Goal: Information Seeking & Learning: Learn about a topic

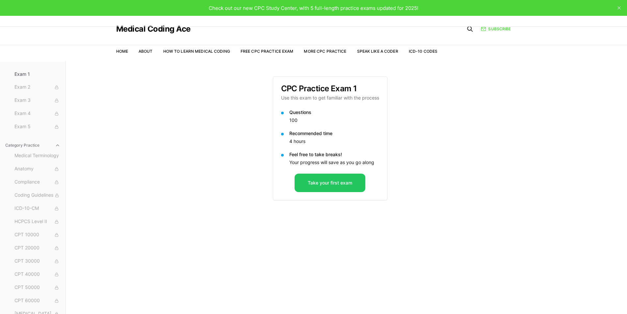
scroll to position [30, 0]
click at [39, 129] on button "Category Practice" at bounding box center [33, 126] width 60 height 11
click at [32, 74] on button "Practice Exams" at bounding box center [33, 75] width 60 height 11
click at [621, 7] on button "close" at bounding box center [619, 8] width 11 height 11
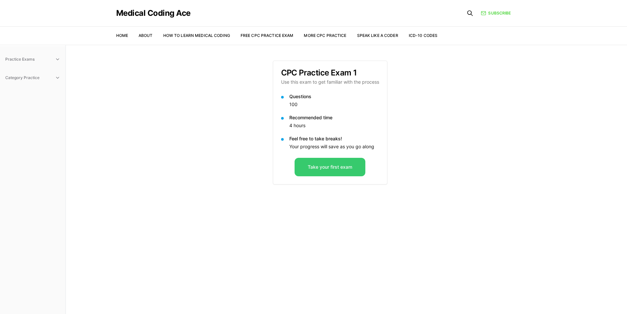
click at [323, 163] on button "Take your first exam" at bounding box center [329, 167] width 71 height 18
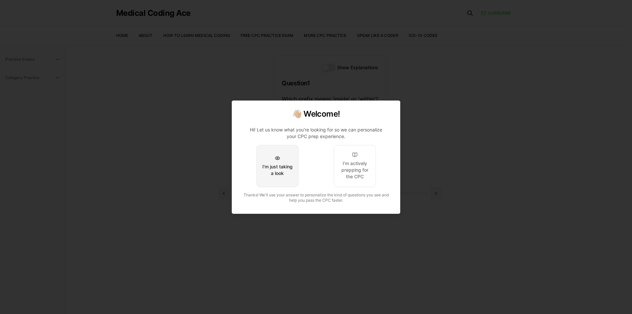
click at [284, 167] on div "I'm just taking a look" at bounding box center [277, 169] width 31 height 13
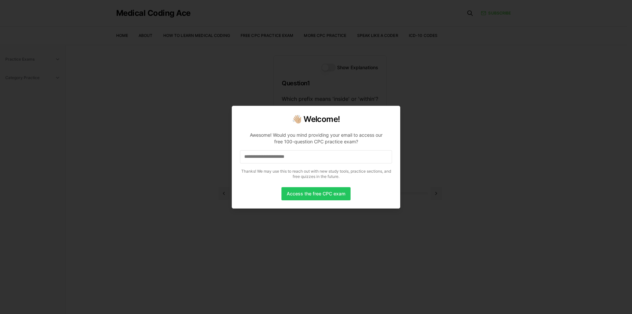
click at [304, 159] on input at bounding box center [316, 156] width 152 height 13
click at [259, 157] on input "**********" at bounding box center [316, 156] width 152 height 13
click at [311, 195] on button "Access the free CPC exam" at bounding box center [315, 193] width 69 height 13
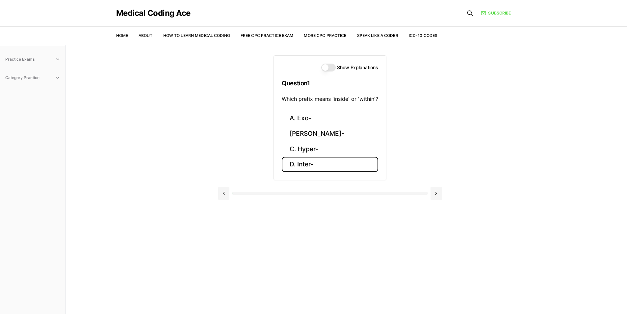
click at [325, 162] on button "D. Inter-" at bounding box center [330, 164] width 96 height 15
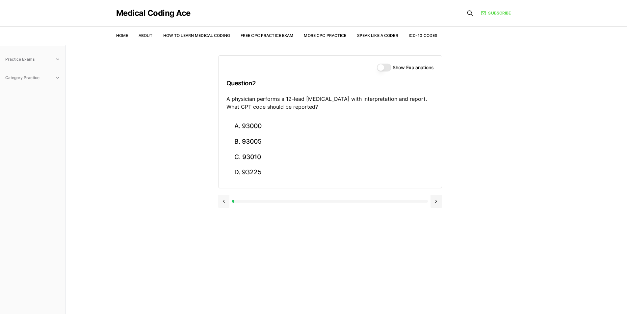
click at [222, 202] on button at bounding box center [224, 200] width 12 height 13
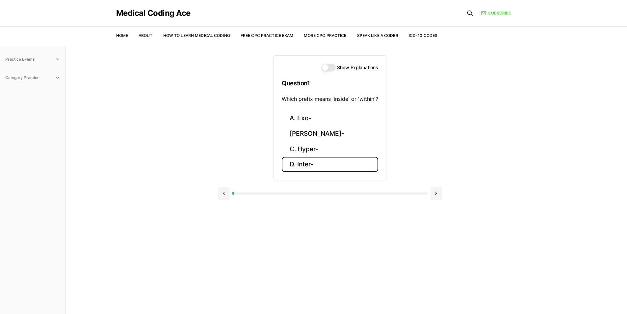
click at [320, 166] on button "D. Inter-" at bounding box center [330, 164] width 96 height 15
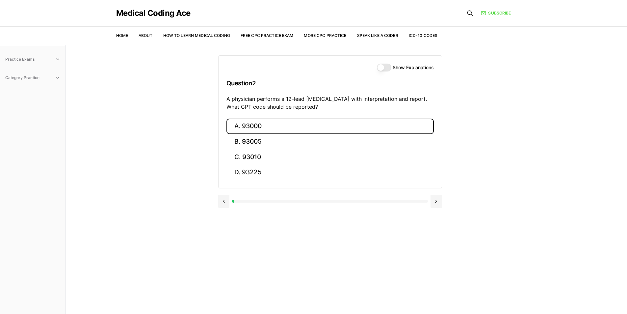
click at [260, 125] on button "A. 93000" at bounding box center [329, 125] width 207 height 15
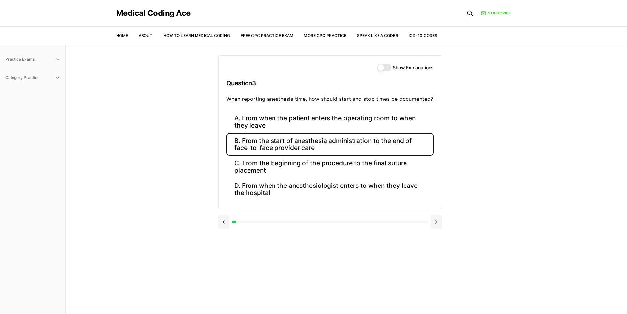
click at [285, 144] on button "B. From the start of anesthesia administration to the end of face-to-face provi…" at bounding box center [329, 144] width 207 height 22
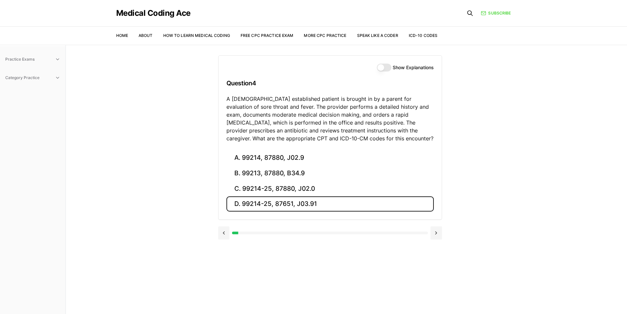
click at [313, 203] on button "D. 99214-25, 87651, J03.91" at bounding box center [329, 203] width 207 height 15
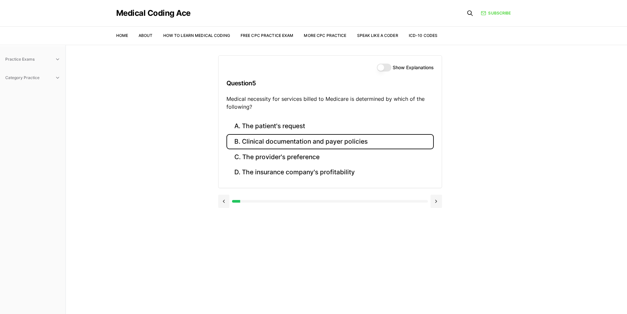
click at [293, 144] on button "B. Clinical documentation and payer policies" at bounding box center [329, 141] width 207 height 15
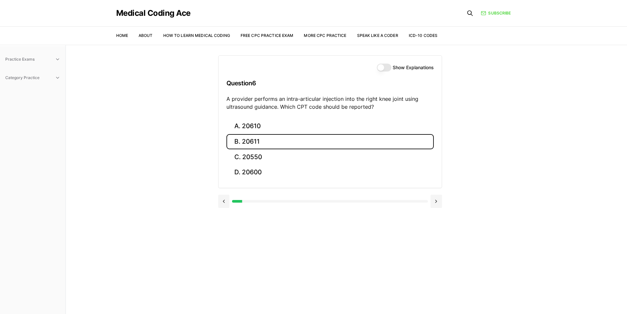
click at [286, 141] on button "B. 20611" at bounding box center [329, 141] width 207 height 15
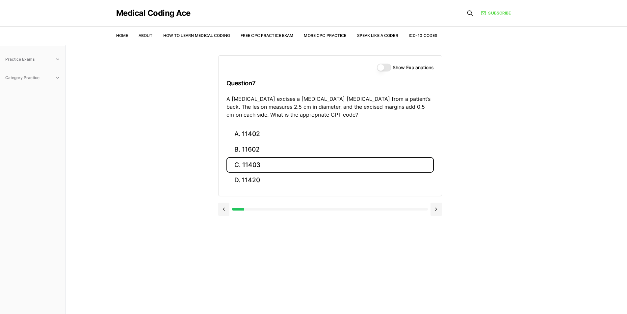
click at [308, 165] on button "C. 11403" at bounding box center [329, 164] width 207 height 15
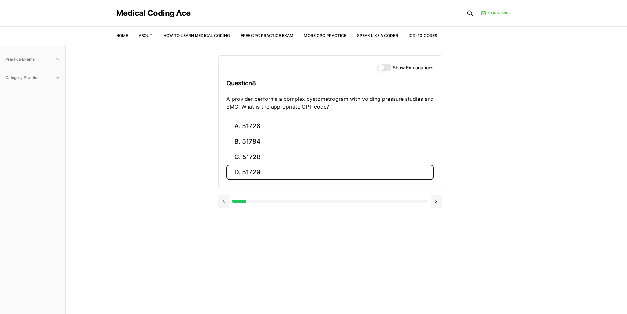
drag, startPoint x: 305, startPoint y: 166, endPoint x: 307, endPoint y: 171, distance: 5.2
click at [307, 171] on button "D. 51729" at bounding box center [329, 172] width 207 height 15
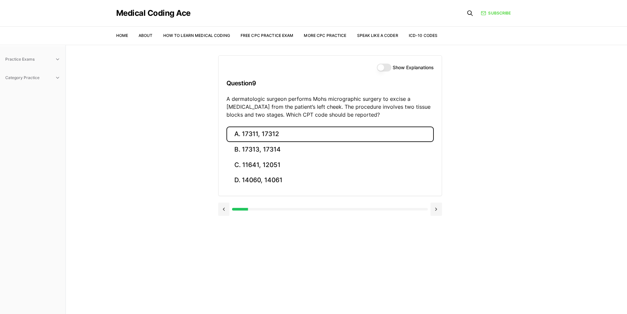
click at [313, 135] on button "A. 17311, 17312" at bounding box center [329, 133] width 207 height 15
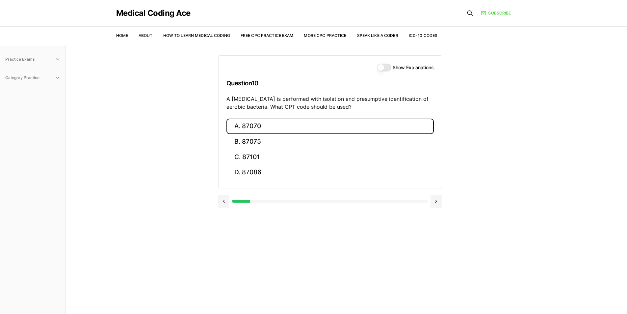
click at [299, 132] on button "A. 87070" at bounding box center [329, 125] width 207 height 15
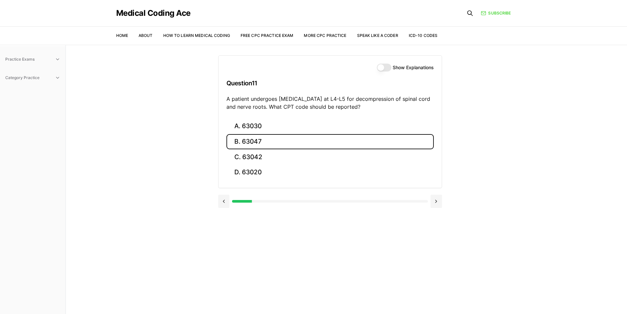
click at [273, 141] on button "B. 63047" at bounding box center [329, 141] width 207 height 15
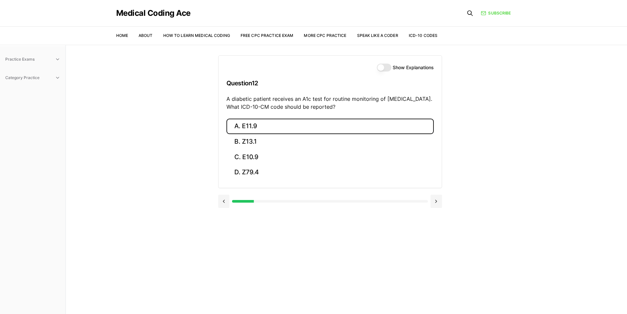
click at [260, 126] on button "A. E11.9" at bounding box center [329, 125] width 207 height 15
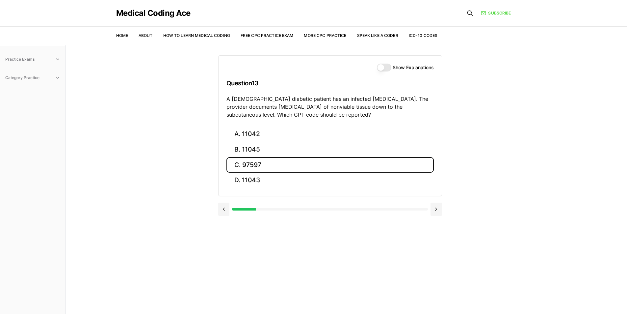
drag, startPoint x: 254, startPoint y: 164, endPoint x: 262, endPoint y: 157, distance: 10.2
click at [254, 164] on button "C. 97597" at bounding box center [329, 164] width 207 height 15
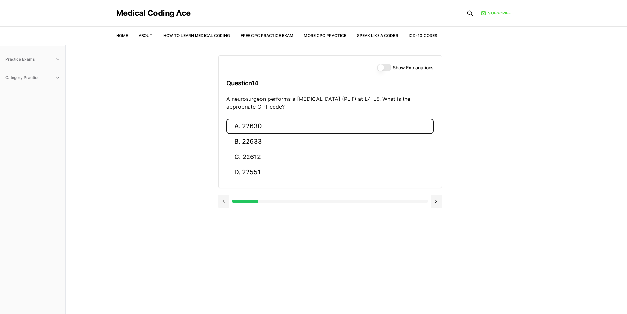
click at [269, 123] on button "A. 22630" at bounding box center [329, 125] width 207 height 15
